Goal: Find contact information: Find contact information

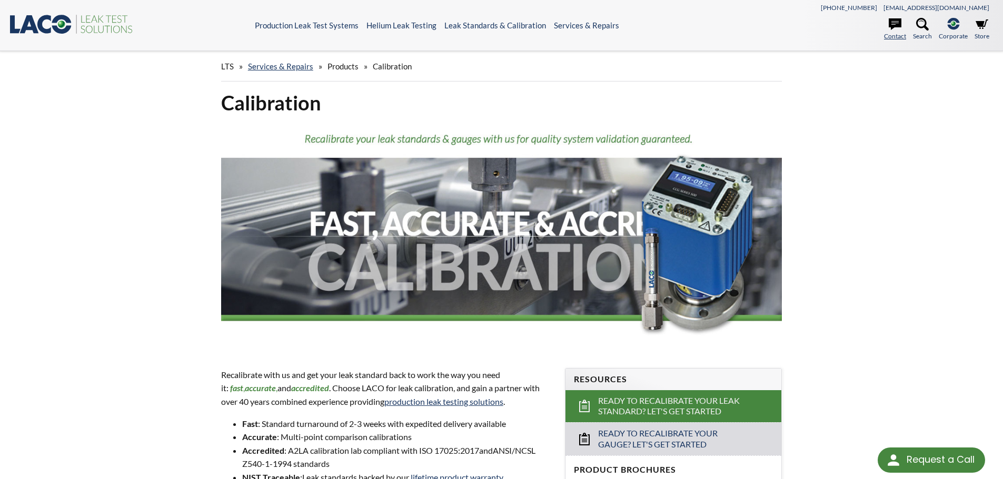
click at [894, 29] on icon at bounding box center [894, 24] width 13 height 13
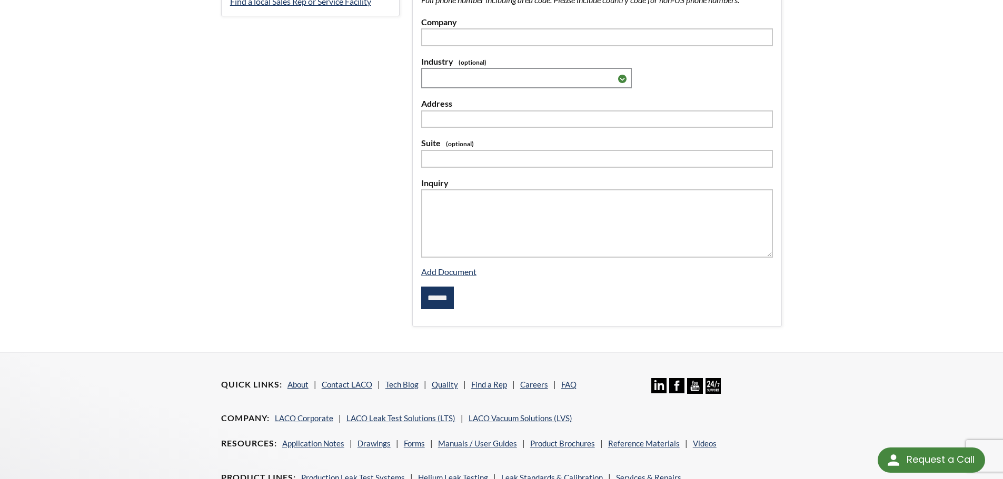
scroll to position [263, 0]
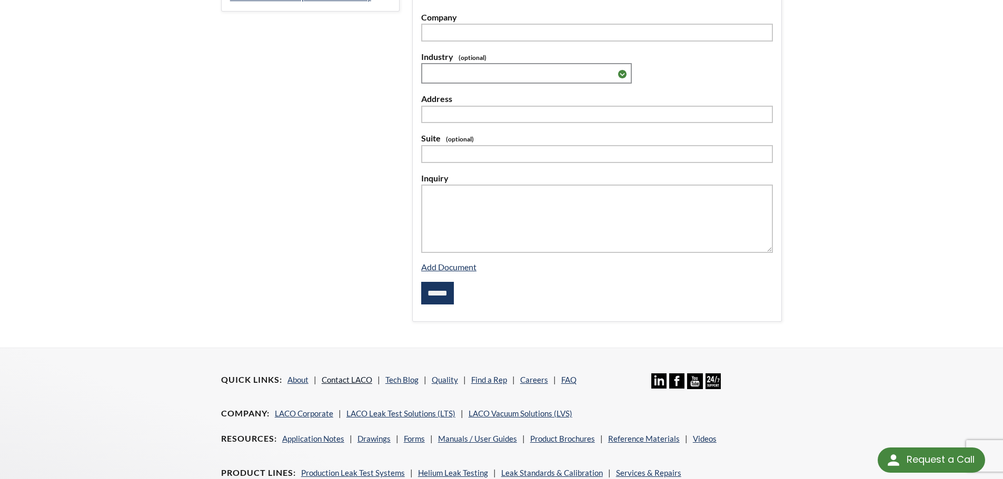
click at [355, 378] on link "Contact LACO" at bounding box center [347, 379] width 51 height 9
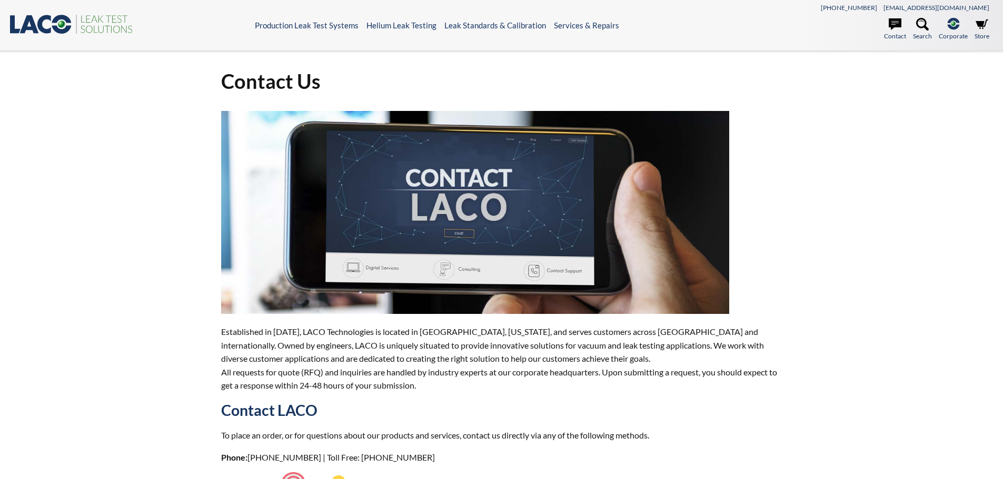
select select "Language Translate Widget"
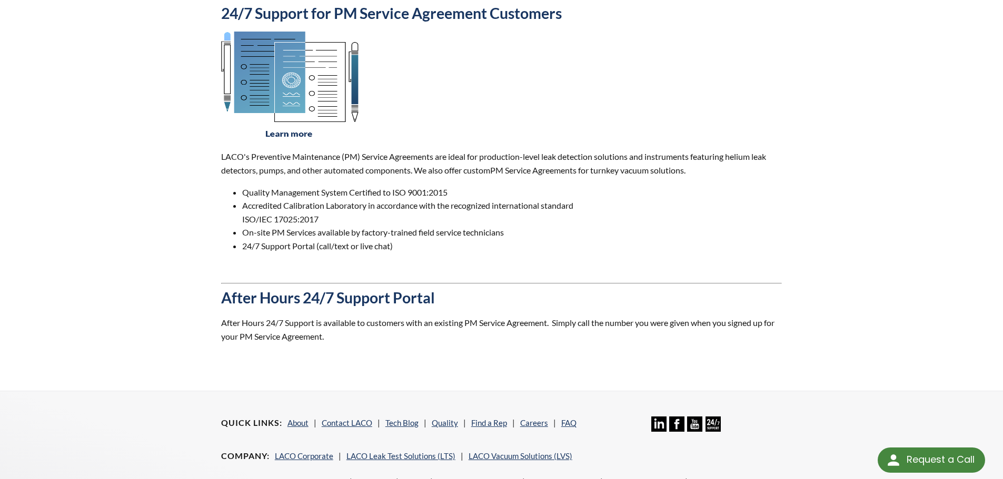
scroll to position [789, 0]
